Goal: Complete application form: Complete application form

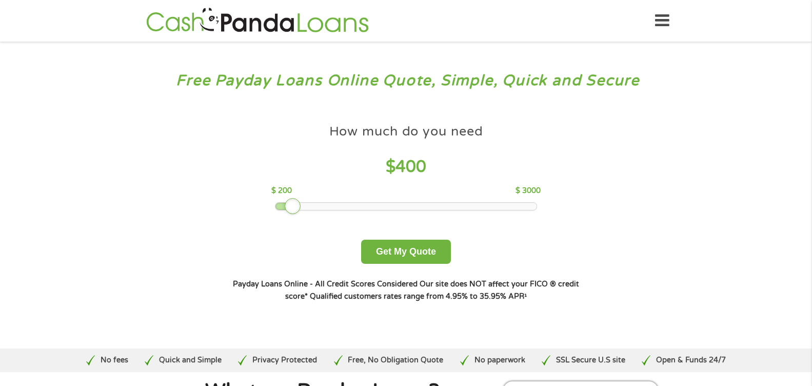
drag, startPoint x: 347, startPoint y: 209, endPoint x: 288, endPoint y: 205, distance: 58.7
click at [288, 205] on div at bounding box center [293, 206] width 16 height 16
drag, startPoint x: 294, startPoint y: 206, endPoint x: 302, endPoint y: 206, distance: 8.2
click at [302, 206] on div at bounding box center [302, 206] width 16 height 16
click at [411, 252] on button "Get My Quote" at bounding box center [406, 252] width 90 height 24
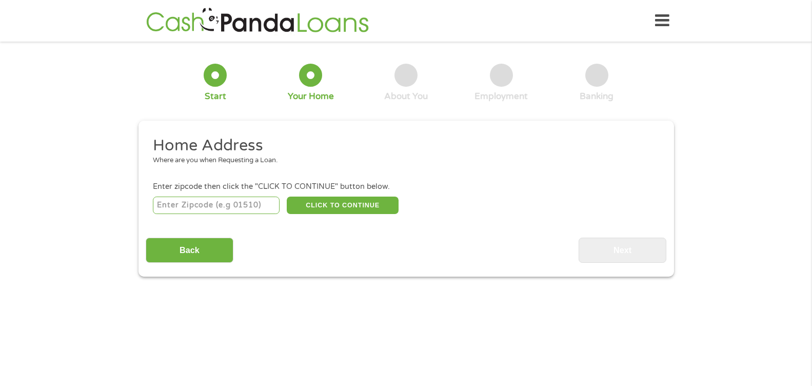
click at [170, 209] on input "number" at bounding box center [216, 204] width 127 height 17
type input "30097"
click at [345, 206] on button "CLICK TO CONTINUE" at bounding box center [343, 204] width 112 height 17
type input "30097"
type input "Duluth"
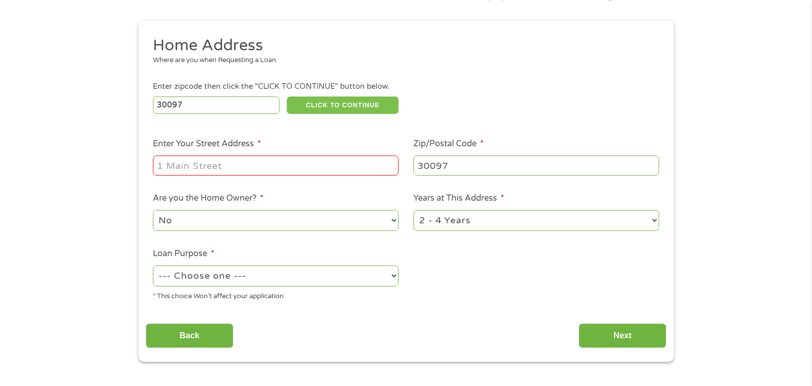
scroll to position [103, 0]
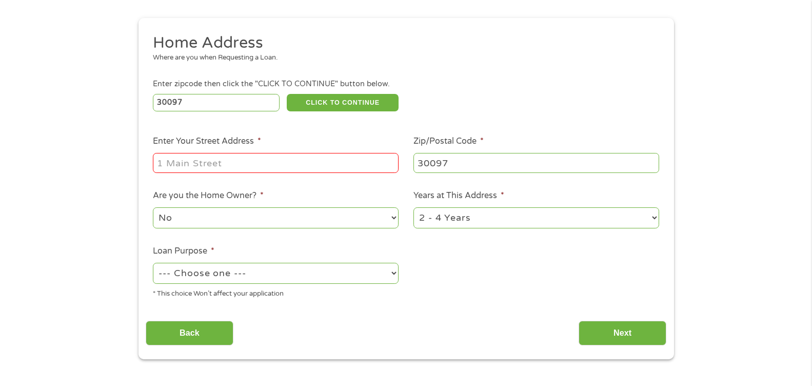
drag, startPoint x: 215, startPoint y: 162, endPoint x: 220, endPoint y: 180, distance: 18.2
click at [220, 180] on ul "Home Address Where are you when Requesting a Loan. Enter zipcode then click the…" at bounding box center [406, 170] width 521 height 274
type input "[STREET_ADDRESS]"
drag, startPoint x: 391, startPoint y: 214, endPoint x: 394, endPoint y: 220, distance: 6.0
click at [394, 220] on select "No Yes" at bounding box center [276, 217] width 246 height 21
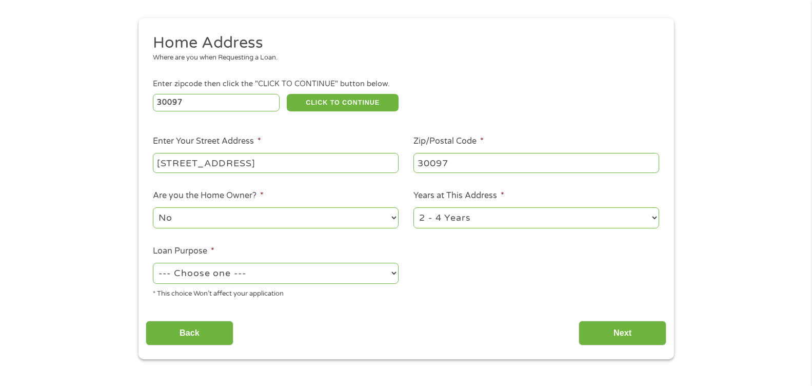
select select "yes"
click at [153, 207] on select "No Yes" at bounding box center [276, 217] width 246 height 21
click at [394, 277] on select "--- Choose one --- Pay Bills Debt Consolidation Home Improvement Major Purchase…" at bounding box center [276, 273] width 246 height 21
select select "shorttermcash"
click at [153, 263] on select "--- Choose one --- Pay Bills Debt Consolidation Home Improvement Major Purchase…" at bounding box center [276, 273] width 246 height 21
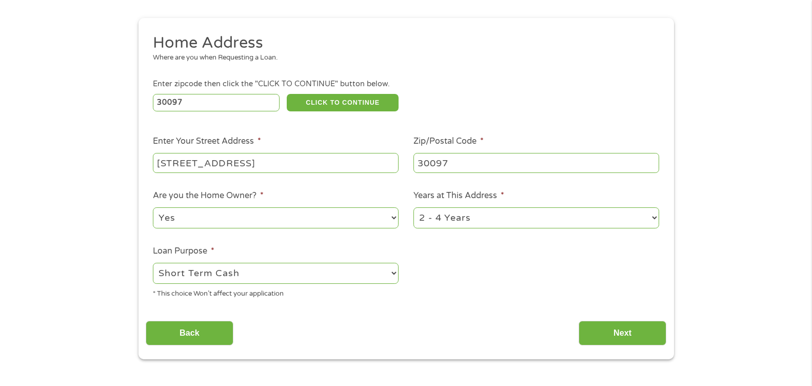
click at [654, 216] on select "1 Year or less 1 - 2 Years 2 - 4 Years Over 4 Years" at bounding box center [536, 217] width 246 height 21
select select "60months"
click at [413, 207] on select "1 Year or less 1 - 2 Years 2 - 4 Years Over 4 Years" at bounding box center [536, 217] width 246 height 21
click at [634, 332] on input "Next" at bounding box center [623, 333] width 88 height 25
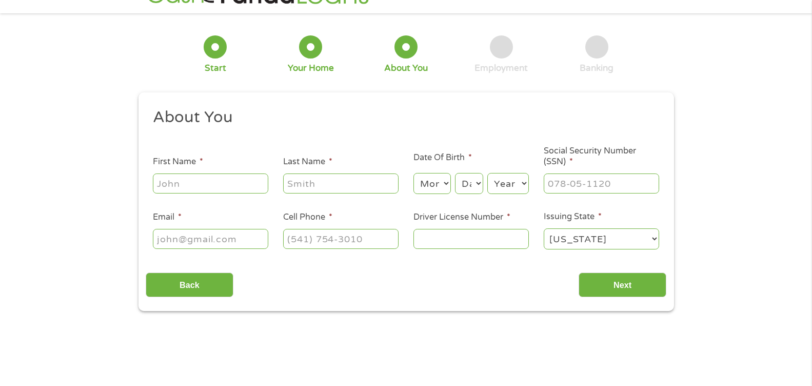
scroll to position [0, 0]
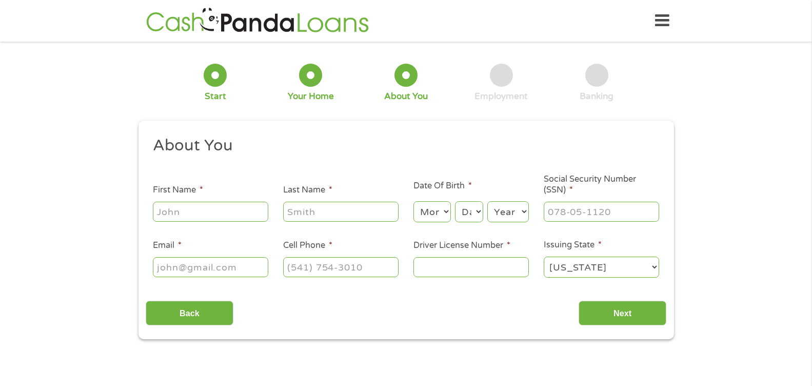
click at [171, 215] on input "First Name *" at bounding box center [210, 211] width 115 height 19
type input "[PERSON_NAME]"
click at [301, 212] on input "Last Name *" at bounding box center [340, 211] width 115 height 19
type input "[PERSON_NAME]"
type input "[EMAIL_ADDRESS][DOMAIN_NAME]"
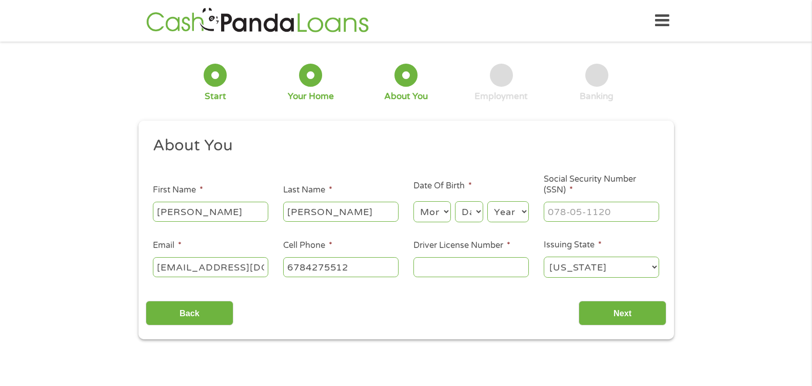
type input "[PHONE_NUMBER]"
click at [444, 208] on select "Month 1 2 3 4 5 6 7 8 9 10 11 12" at bounding box center [431, 211] width 37 height 21
select select "3"
click at [413, 201] on select "Month 1 2 3 4 5 6 7 8 9 10 11 12" at bounding box center [431, 211] width 37 height 21
click at [479, 209] on select "Day 1 2 3 4 5 6 7 8 9 10 11 12 13 14 15 16 17 18 19 20 21 22 23 24 25 26 27 28 …" at bounding box center [469, 211] width 28 height 21
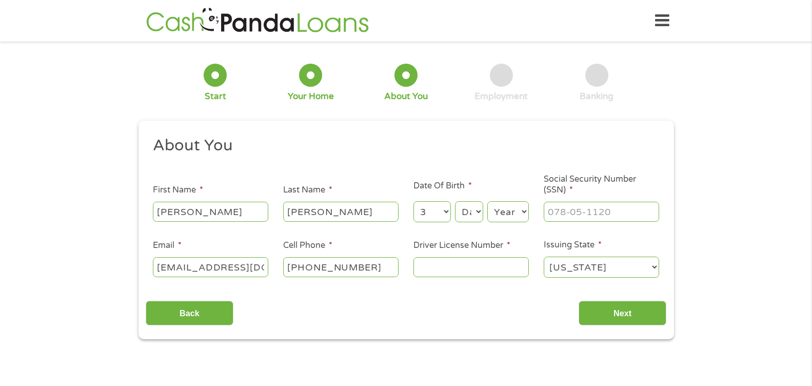
select select "3"
click at [455, 201] on select "Day 1 2 3 4 5 6 7 8 9 10 11 12 13 14 15 16 17 18 19 20 21 22 23 24 25 26 27 28 …" at bounding box center [469, 211] width 28 height 21
click at [523, 209] on select "Year [DATE] 2006 2005 2004 2003 2002 2001 2000 1999 1998 1997 1996 1995 1994 19…" at bounding box center [508, 211] width 42 height 21
select select "1948"
click at [487, 201] on select "Year [DATE] 2006 2005 2004 2003 2002 2001 2000 1999 1998 1997 1996 1995 1994 19…" at bounding box center [508, 211] width 42 height 21
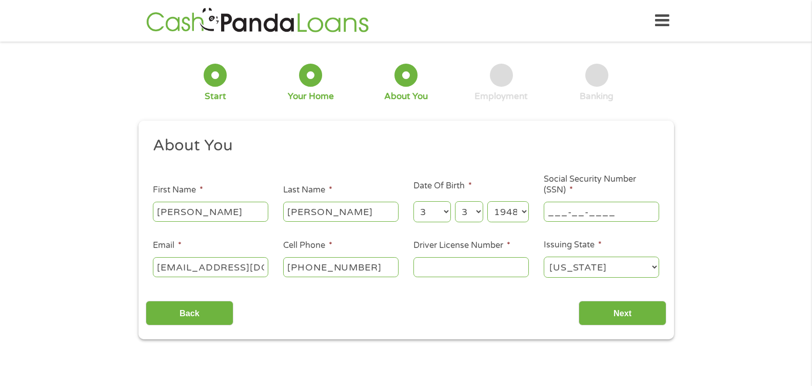
click at [619, 214] on input "___-__-____" at bounding box center [601, 211] width 115 height 19
click at [549, 217] on input "___-__-____" at bounding box center [601, 211] width 115 height 19
type input "280-44-0758"
drag, startPoint x: 472, startPoint y: 268, endPoint x: 512, endPoint y: 283, distance: 42.5
click at [484, 273] on input "Driver License Number *" at bounding box center [470, 266] width 115 height 19
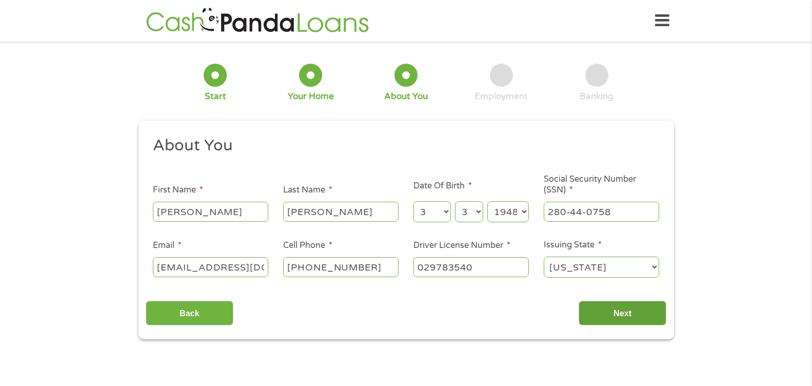
type input "029783540"
click at [632, 316] on input "Next" at bounding box center [623, 313] width 88 height 25
click at [623, 315] on input "Next" at bounding box center [623, 313] width 88 height 25
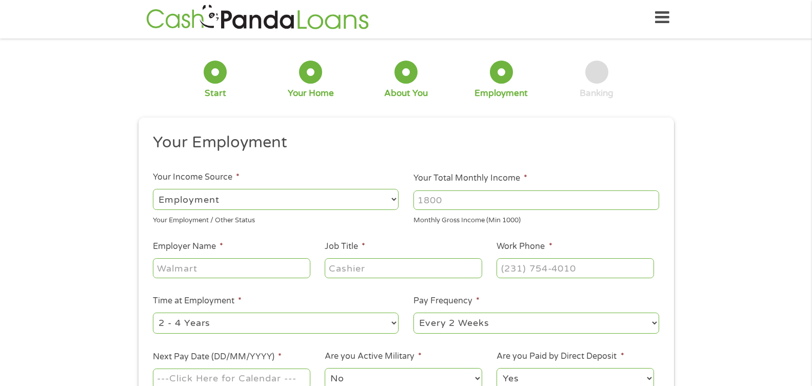
click at [393, 204] on select "--- Choose one --- Employment [DEMOGRAPHIC_DATA] Benefits" at bounding box center [276, 199] width 246 height 21
click at [153, 189] on select "--- Choose one --- Employment [DEMOGRAPHIC_DATA] Benefits" at bounding box center [276, 199] width 246 height 21
click at [393, 198] on select "--- Choose one --- Employment [DEMOGRAPHIC_DATA] Benefits" at bounding box center [276, 199] width 246 height 21
select select "benefits"
click at [153, 189] on select "--- Choose one --- Employment [DEMOGRAPHIC_DATA] Benefits" at bounding box center [276, 199] width 246 height 21
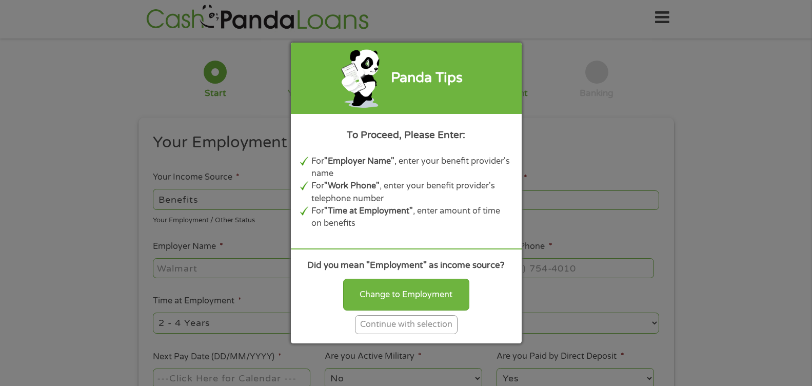
type input "Other"
type input "[PHONE_NUMBER]"
click at [134, 182] on div "Panda Tips To Proceed, Please Enter: For "Employer Name" , enter your benefit p…" at bounding box center [406, 193] width 812 height 386
click at [389, 297] on div "Change to Employment" at bounding box center [406, 295] width 126 height 32
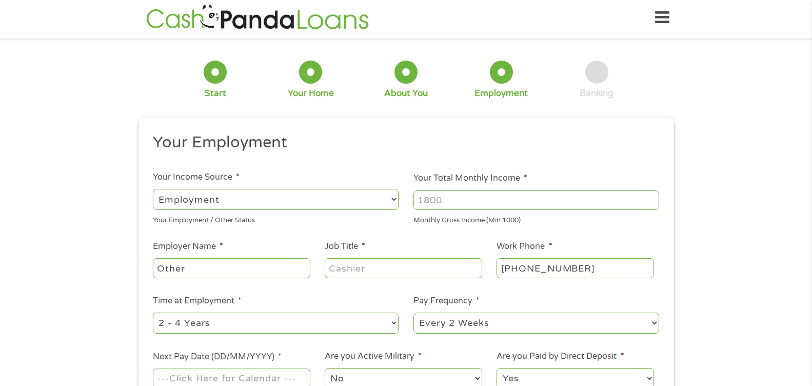
click at [395, 201] on select "--- Choose one --- Employment [DEMOGRAPHIC_DATA] Benefits" at bounding box center [276, 199] width 246 height 21
select select "selfEmployed"
click at [153, 189] on select "--- Choose one --- Employment [DEMOGRAPHIC_DATA] Benefits" at bounding box center [276, 199] width 246 height 21
drag, startPoint x: 448, startPoint y: 199, endPoint x: 376, endPoint y: 226, distance: 77.3
click at [376, 226] on ul "Your Employment Your Income Source * --- Choose one --- Employment [DEMOGRAPHIC…" at bounding box center [406, 265] width 521 height 266
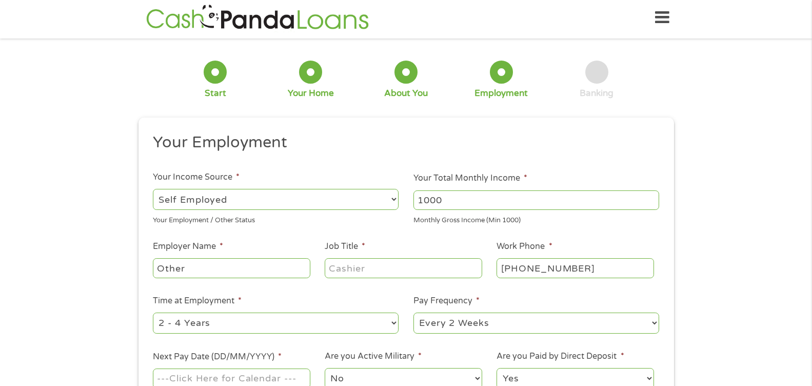
click at [651, 205] on input "1000" at bounding box center [536, 199] width 246 height 19
click at [651, 201] on input "1000" at bounding box center [536, 199] width 246 height 19
click at [651, 200] on input "1000" at bounding box center [536, 199] width 246 height 19
click at [650, 193] on input "1000" at bounding box center [536, 199] width 246 height 19
click at [650, 198] on input "1001" at bounding box center [536, 199] width 246 height 19
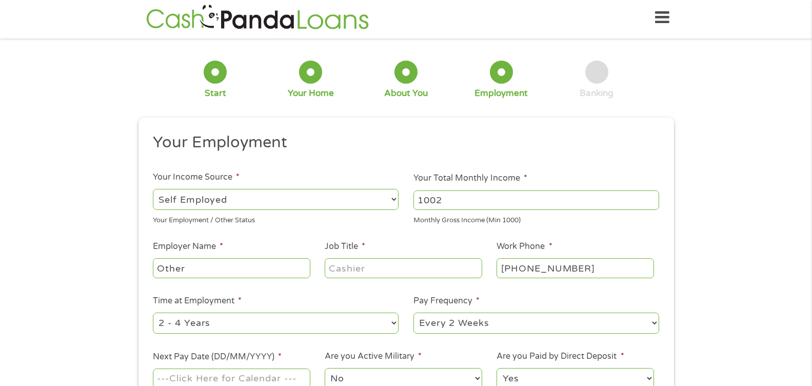
click at [650, 198] on input "1002" at bounding box center [536, 199] width 246 height 19
type input "1003"
click at [650, 198] on input "1003" at bounding box center [536, 199] width 246 height 19
drag, startPoint x: 446, startPoint y: 198, endPoint x: 372, endPoint y: 209, distance: 74.1
click at [374, 209] on ul "Your Employment Your Income Source * --- Choose one --- Employment [DEMOGRAPHIC…" at bounding box center [406, 265] width 521 height 266
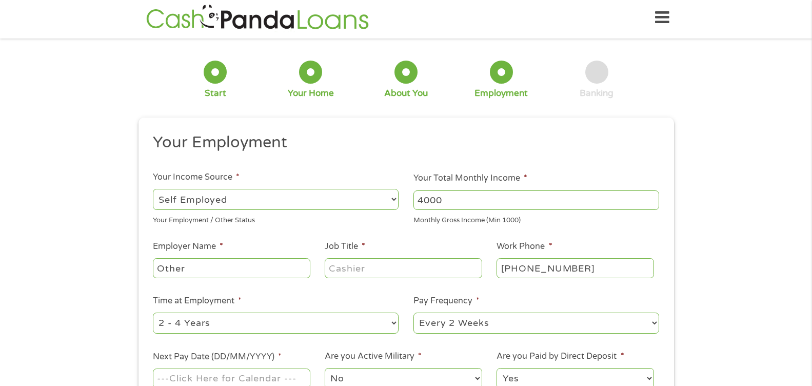
type input "4000"
click at [275, 269] on input "Other" at bounding box center [231, 267] width 157 height 19
click at [161, 270] on input "Other" at bounding box center [231, 267] width 157 height 19
type input "[PERSON_NAME] Realty"
click at [347, 270] on input "Job Title *" at bounding box center [403, 267] width 157 height 19
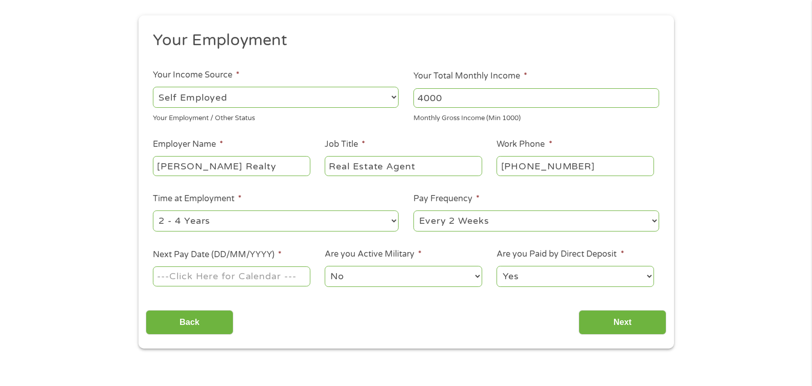
scroll to position [106, 0]
type input "Real Estate Agent"
click at [394, 220] on select "--- Choose one --- 1 Year or less 1 - 2 Years 2 - 4 Years Over 4 Years" at bounding box center [276, 220] width 246 height 21
select select "60months"
click at [153, 210] on select "--- Choose one --- 1 Year or less 1 - 2 Years 2 - 4 Years Over 4 Years" at bounding box center [276, 220] width 246 height 21
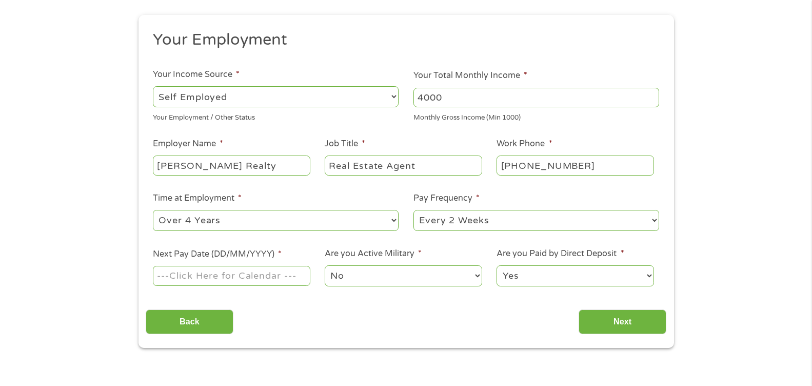
click at [651, 221] on select "--- Choose one --- Every 2 Weeks Every Week Monthly Semi-Monthly" at bounding box center [536, 220] width 246 height 21
select select "monthly"
click at [413, 210] on select "--- Choose one --- Every 2 Weeks Every Week Monthly Semi-Monthly" at bounding box center [536, 220] width 246 height 21
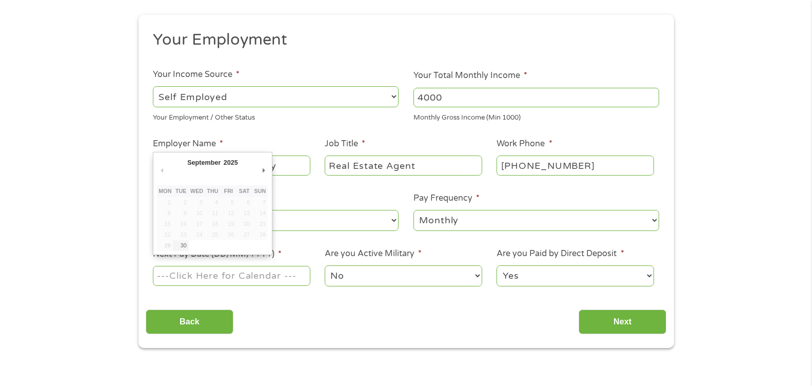
click at [163, 279] on input "Next Pay Date (DD/MM/YYYY) *" at bounding box center [231, 275] width 157 height 19
type input "[DATE]"
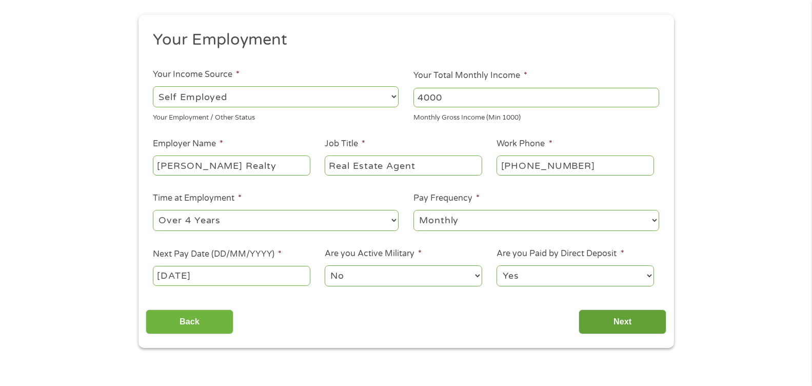
click at [623, 320] on input "Next" at bounding box center [623, 321] width 88 height 25
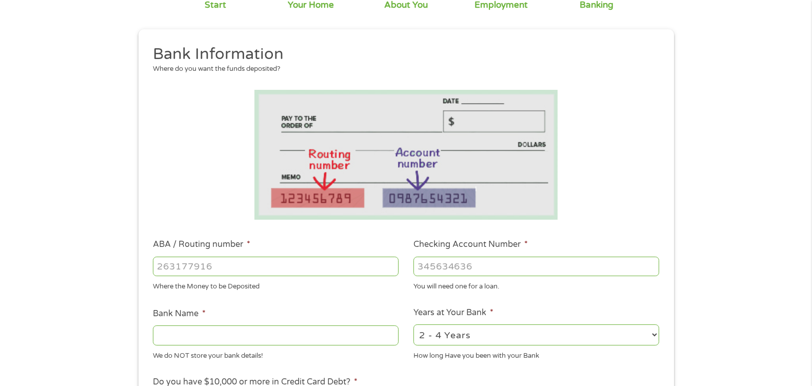
scroll to position [103, 0]
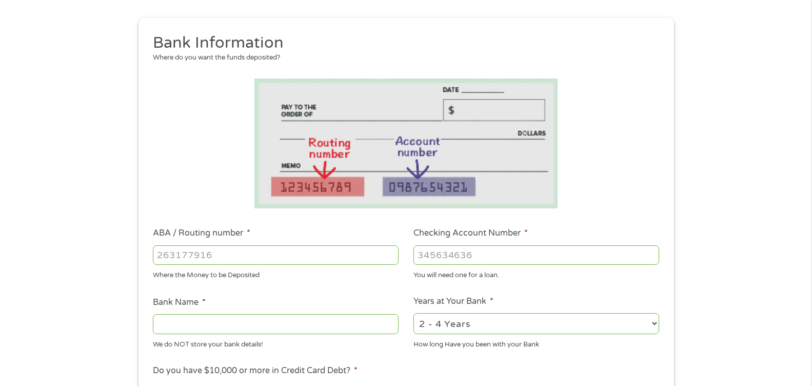
click at [159, 259] on input "ABA / Routing number *" at bounding box center [276, 254] width 246 height 19
type input "061000052"
type input "BANK OF AMERICA NA"
type input "061000052"
click at [420, 258] on input "Checking Account Number *" at bounding box center [536, 254] width 246 height 19
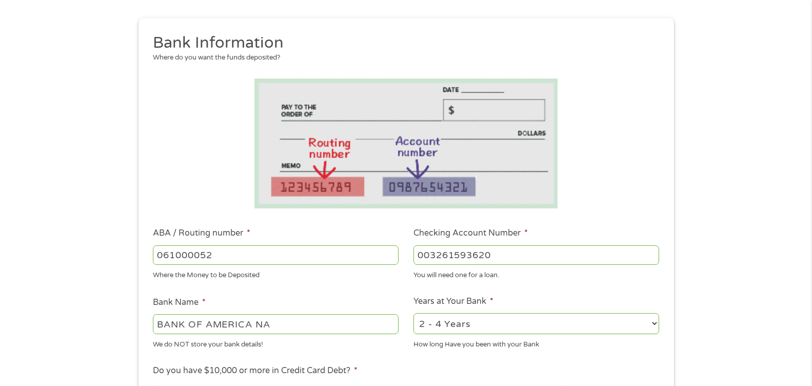
type input "003261593620"
click at [656, 328] on select "2 - 4 Years 6 - 12 Months 1 - 2 Years Over 4 Years" at bounding box center [536, 323] width 246 height 21
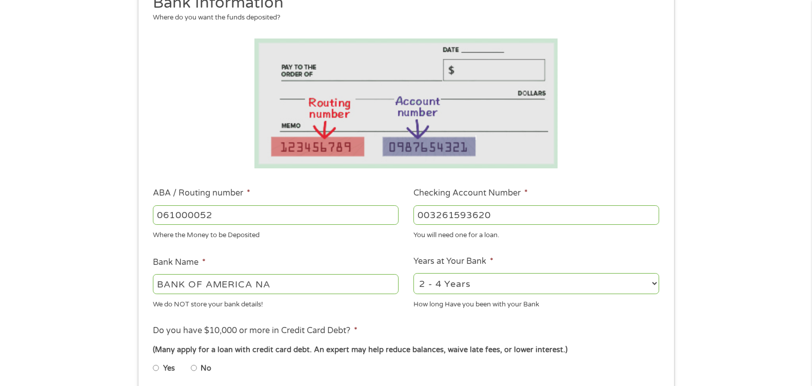
scroll to position [154, 0]
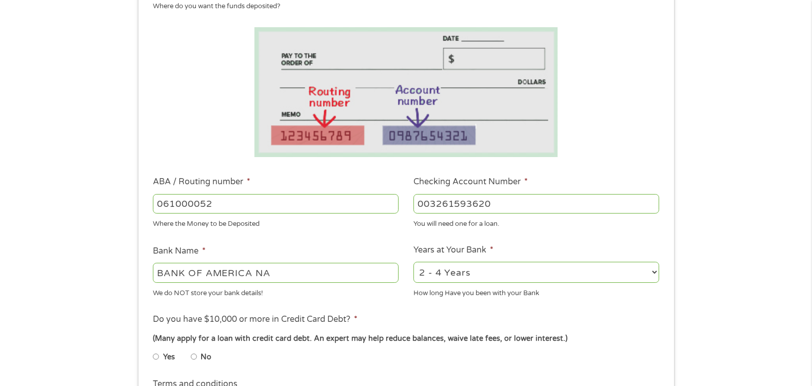
click at [651, 271] on select "2 - 4 Years 6 - 12 Months 1 - 2 Years Over 4 Years" at bounding box center [536, 272] width 246 height 21
select select "60months"
click at [413, 262] on select "2 - 4 Years 6 - 12 Months 1 - 2 Years Over 4 Years" at bounding box center [536, 272] width 246 height 21
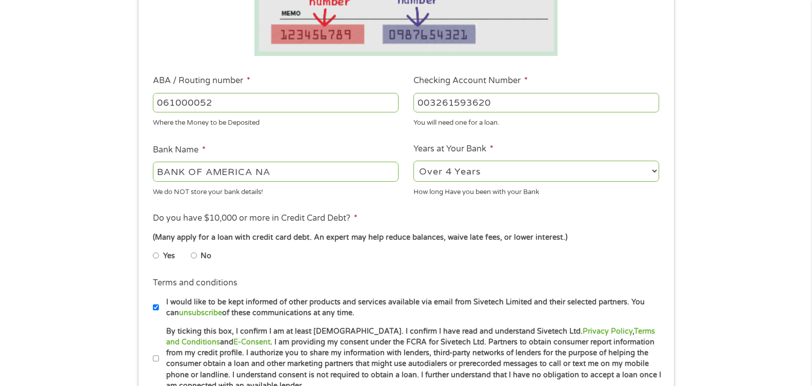
scroll to position [256, 0]
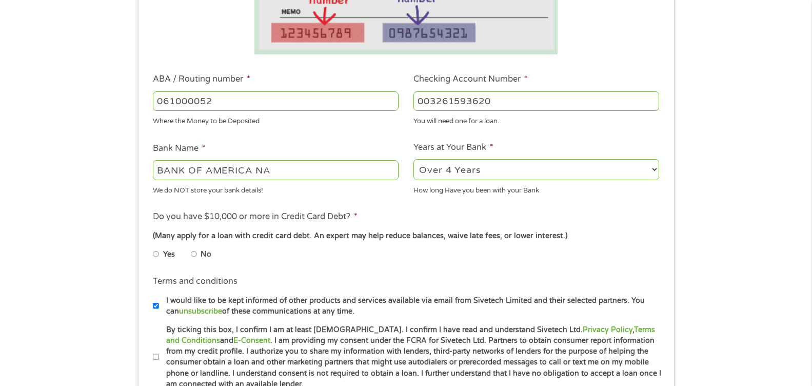
click at [155, 253] on input "Yes" at bounding box center [156, 254] width 6 height 16
radio input "true"
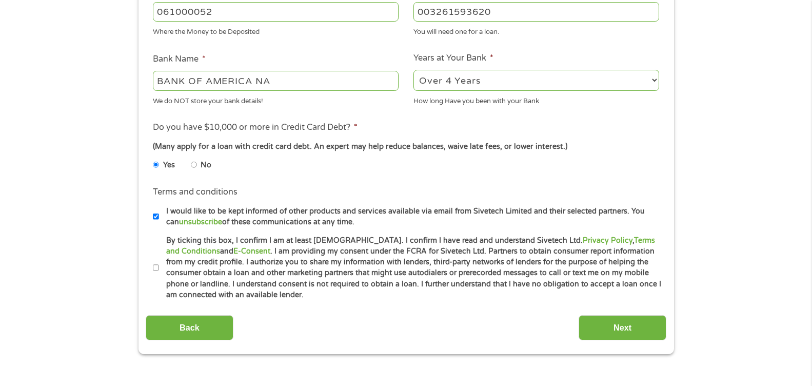
scroll to position [359, 0]
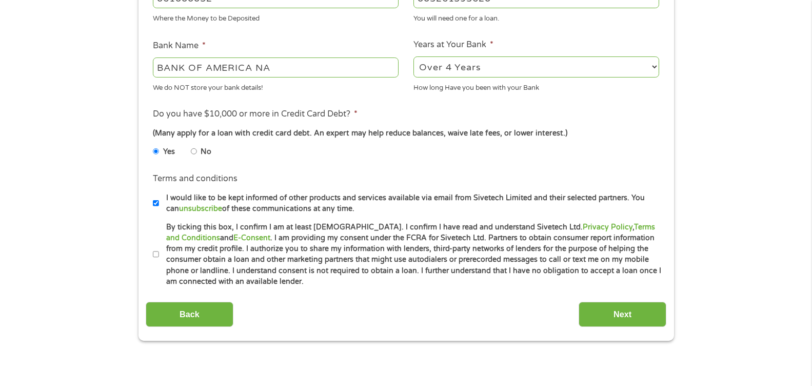
click at [155, 254] on input "By ticking this box, I confirm I am at least [DEMOGRAPHIC_DATA]. I confirm I ha…" at bounding box center [156, 254] width 6 height 16
checkbox input "true"
click at [156, 205] on input "I would like to be kept informed of other products and services available via e…" at bounding box center [156, 203] width 6 height 16
checkbox input "false"
drag, startPoint x: 620, startPoint y: 318, endPoint x: 626, endPoint y: 317, distance: 6.2
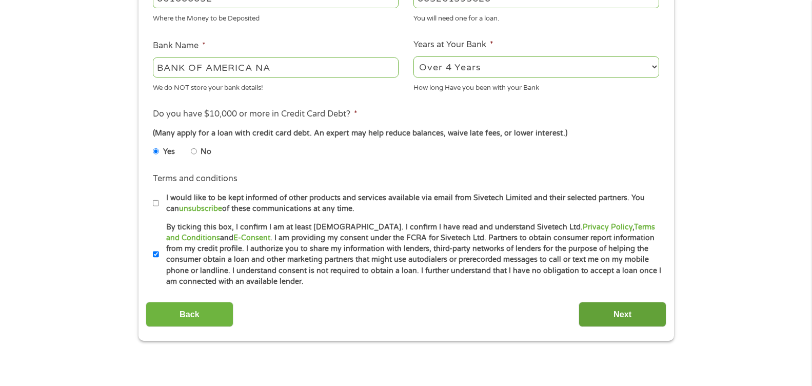
click at [624, 316] on input "Next" at bounding box center [623, 314] width 88 height 25
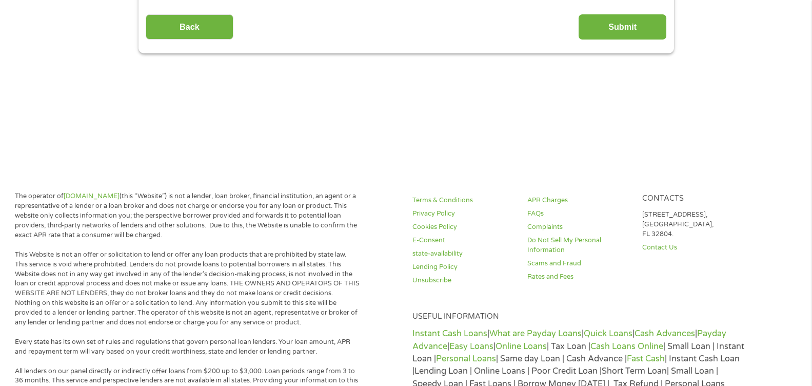
scroll to position [0, 0]
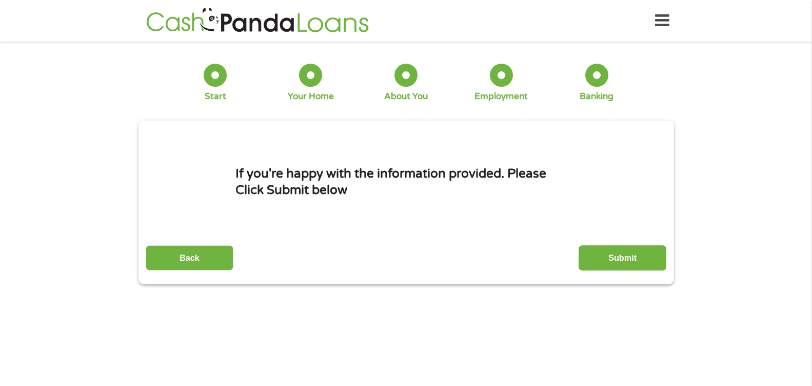
click at [623, 256] on input "Submit" at bounding box center [623, 257] width 88 height 25
